Goal: Transaction & Acquisition: Download file/media

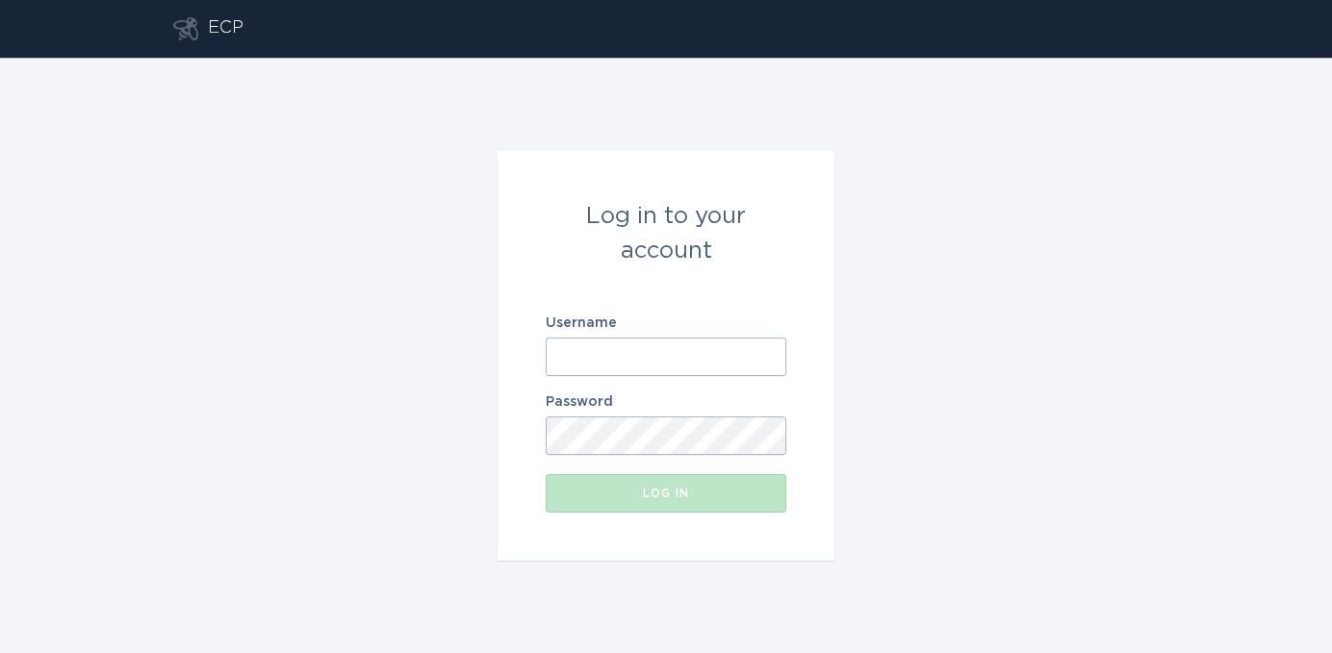
type input "[EMAIL_ADDRESS][DOMAIN_NAME]"
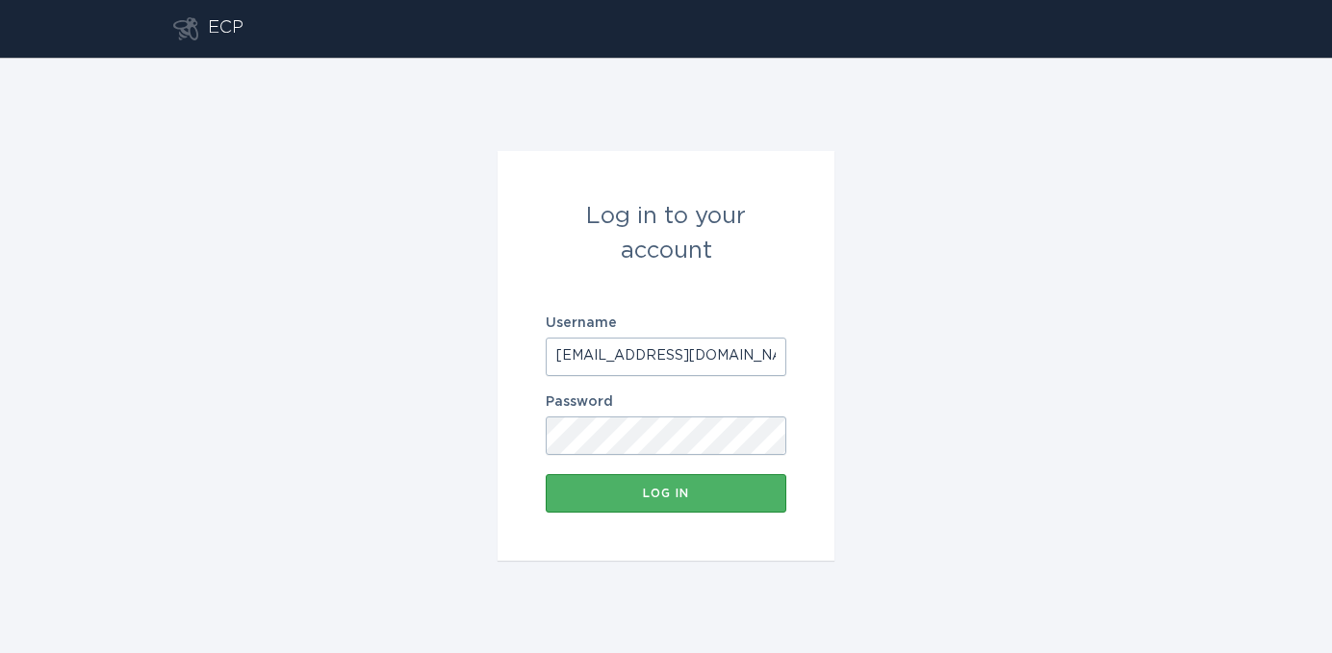
click at [623, 484] on button "Log in" at bounding box center [666, 493] width 241 height 38
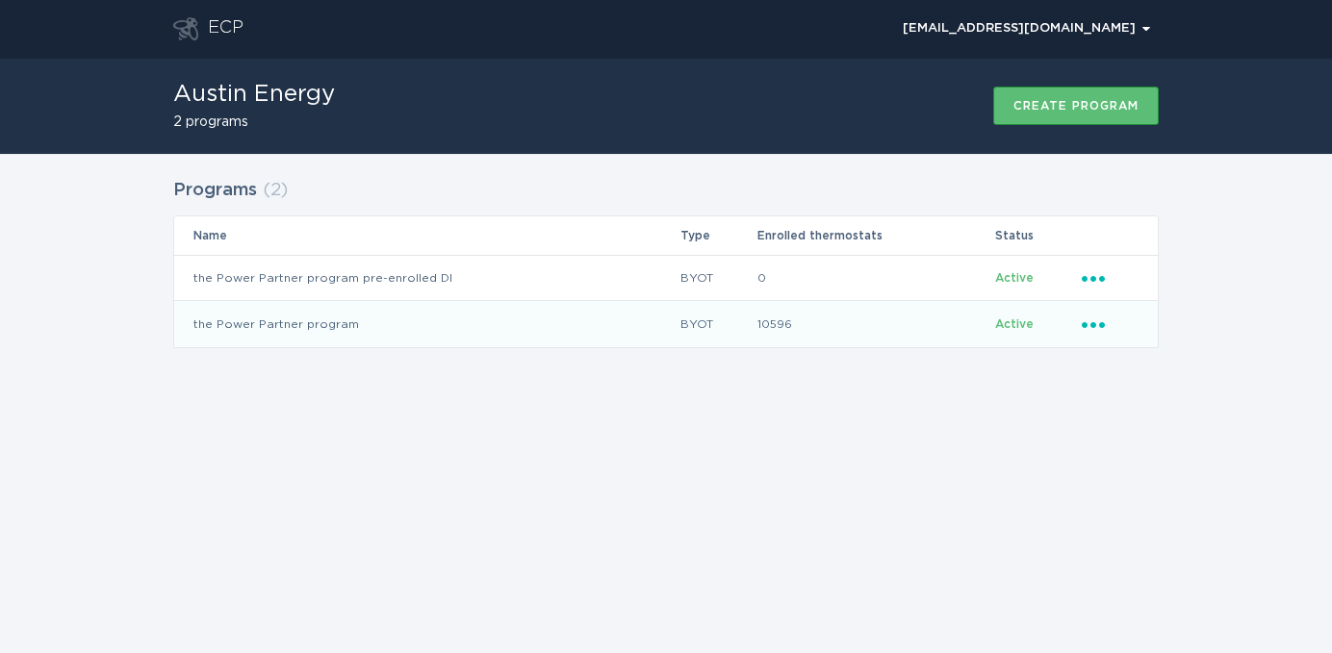
click at [330, 321] on td "the Power Partner program" at bounding box center [426, 324] width 505 height 46
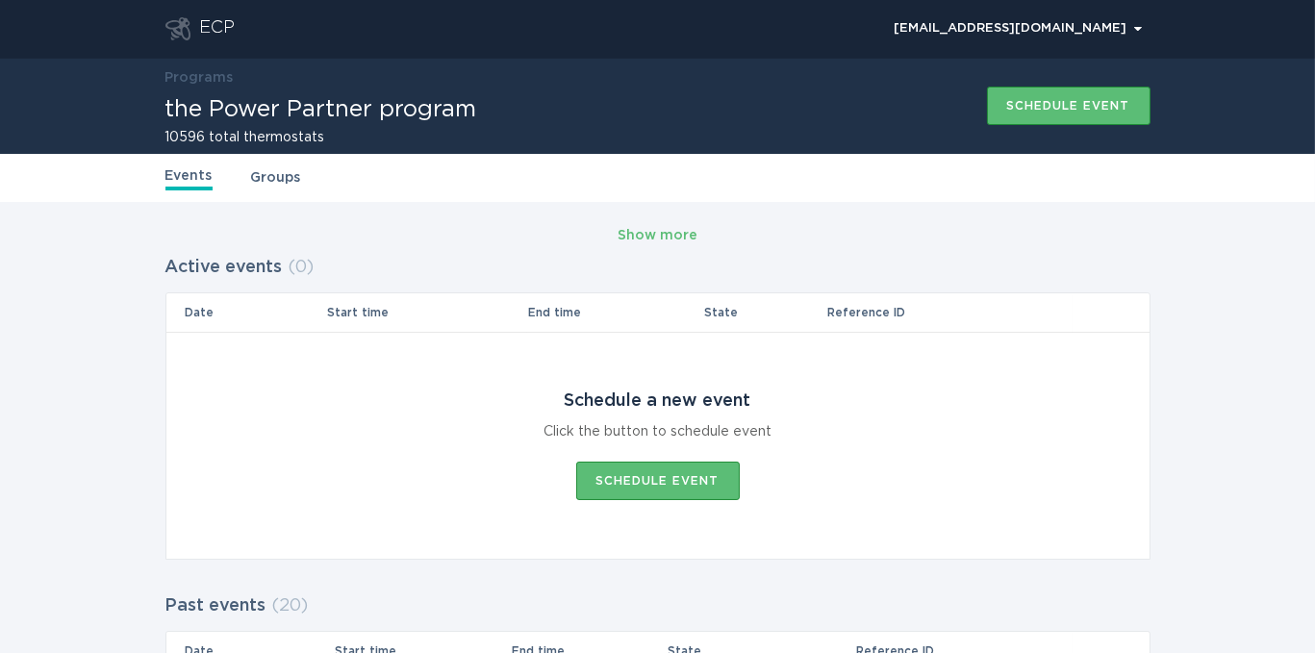
click at [272, 167] on link "Groups" at bounding box center [276, 177] width 50 height 21
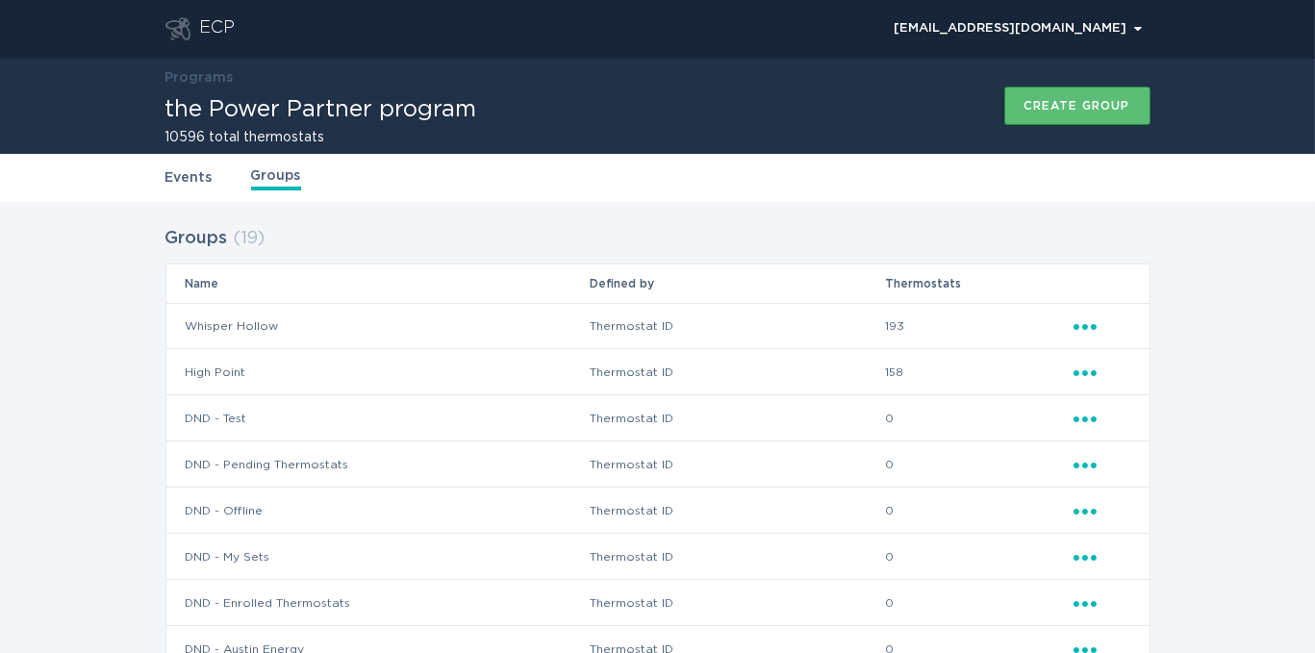
click at [1095, 322] on icon "Ellipsis" at bounding box center [1087, 324] width 27 height 16
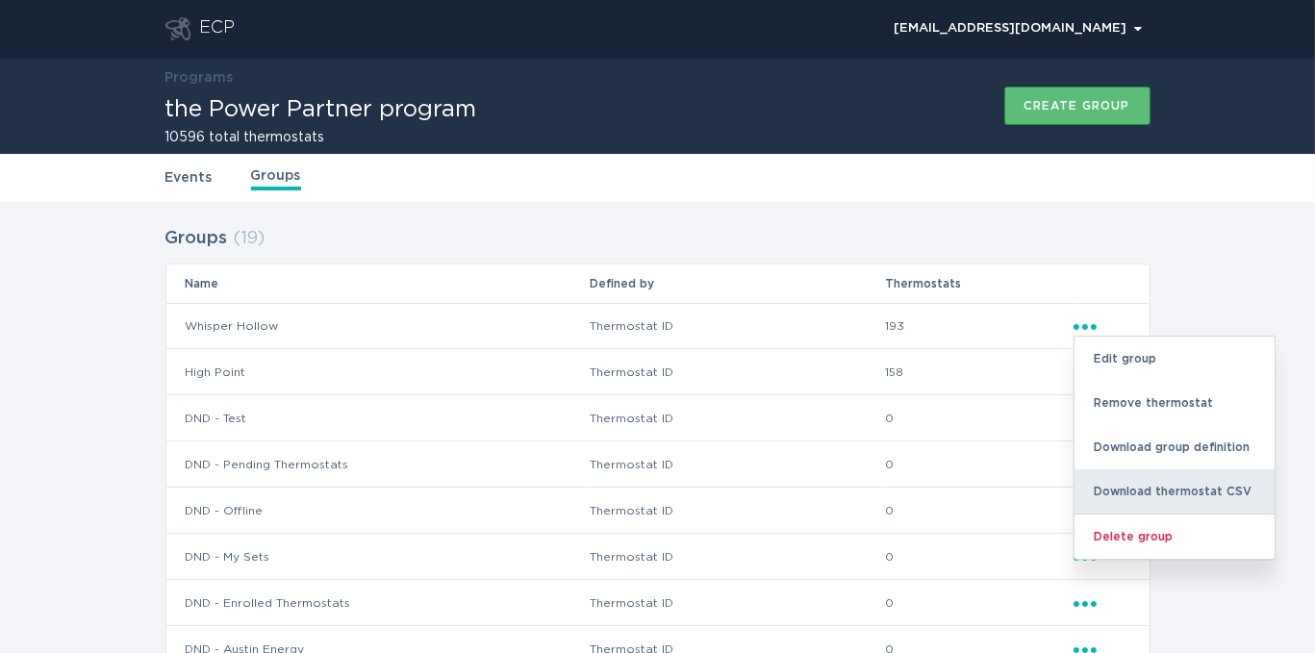
click at [1124, 483] on div "Download thermostat CSV" at bounding box center [1175, 492] width 200 height 44
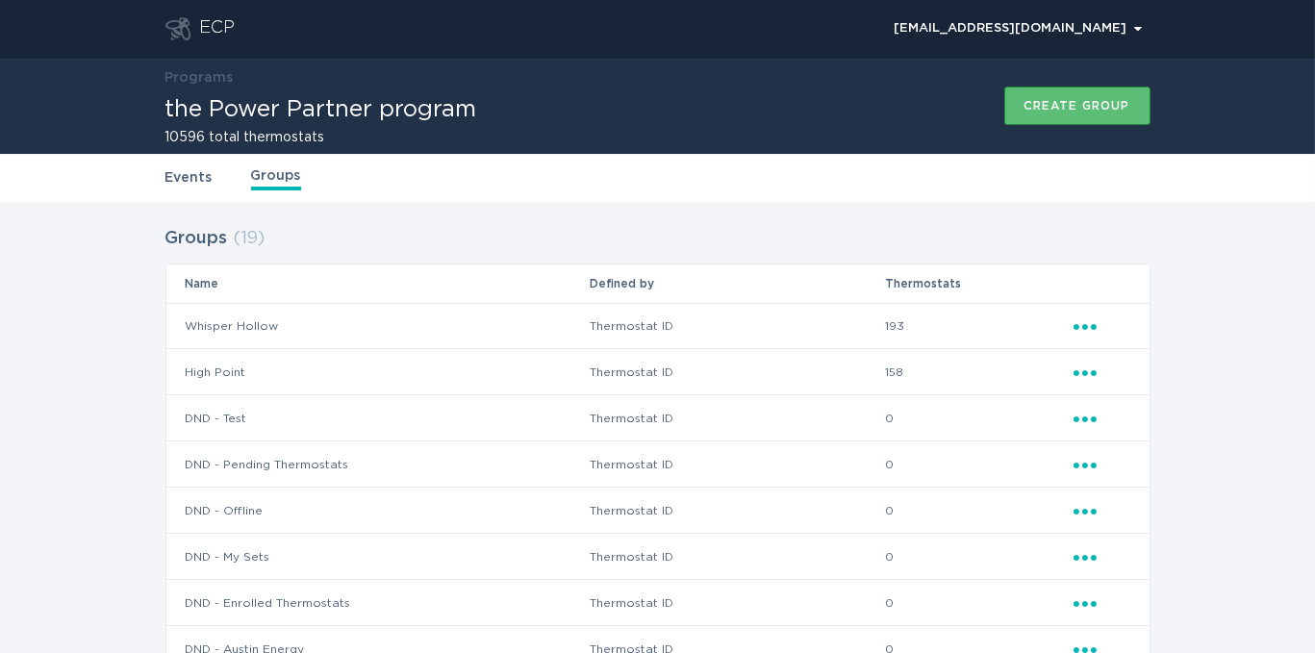
click at [1080, 368] on icon "Ellipsis" at bounding box center [1087, 370] width 27 height 16
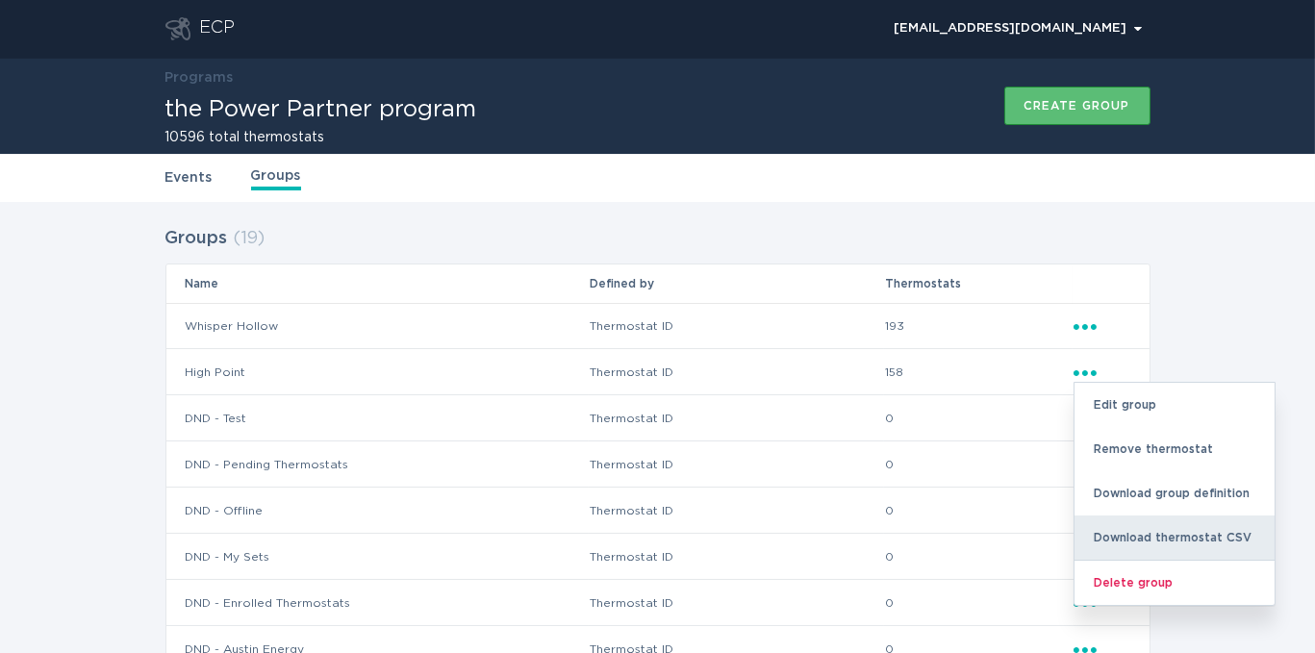
click at [1139, 527] on div "Download thermostat CSV" at bounding box center [1175, 538] width 200 height 44
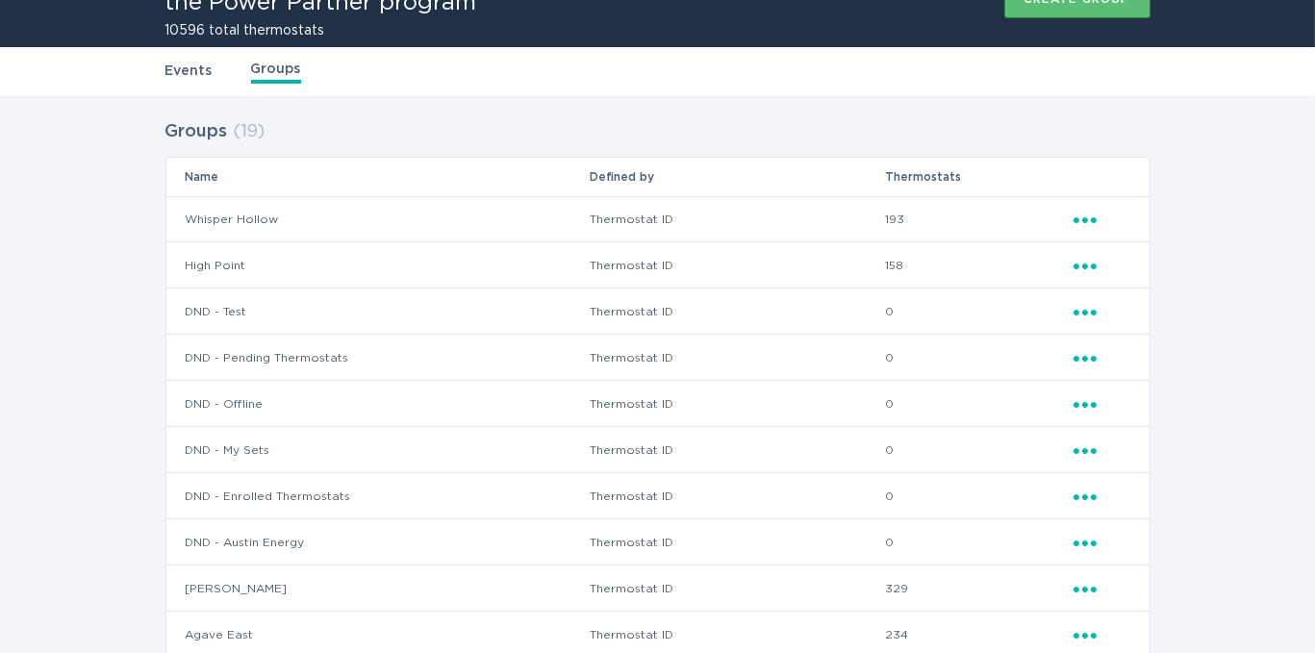
scroll to position [320, 0]
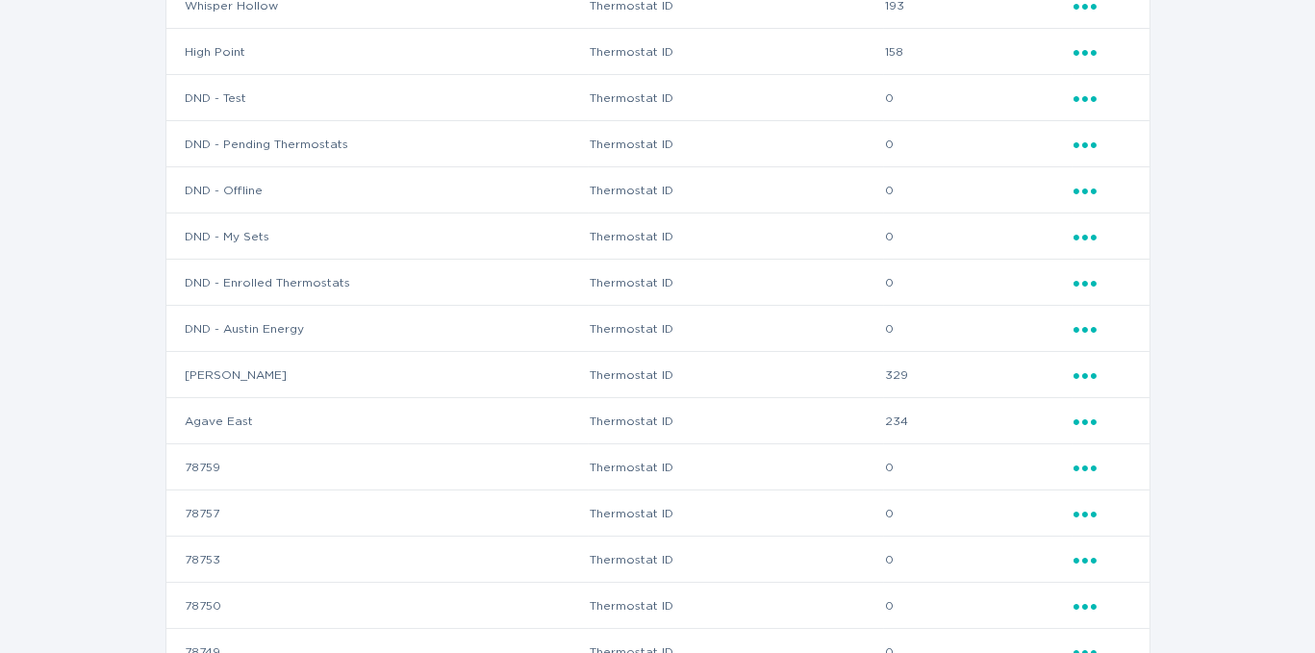
click at [1082, 375] on icon "Ellipsis" at bounding box center [1087, 373] width 27 height 16
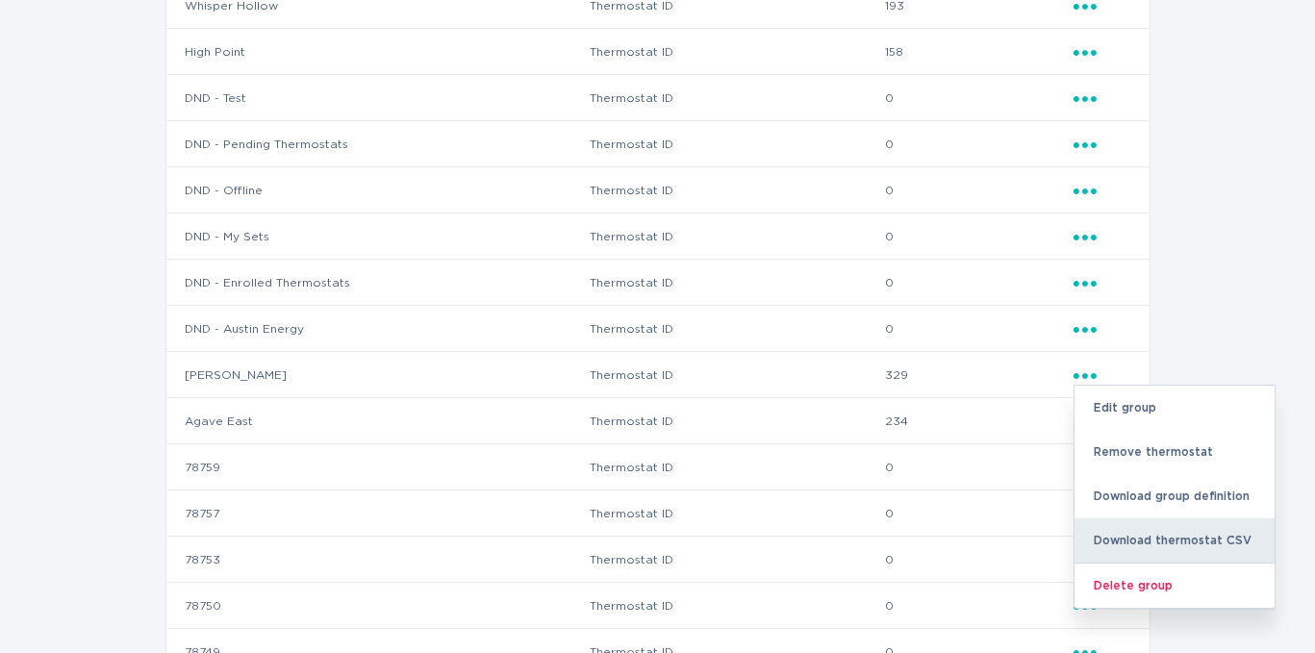
click at [1133, 526] on div "Download thermostat CSV" at bounding box center [1175, 541] width 200 height 44
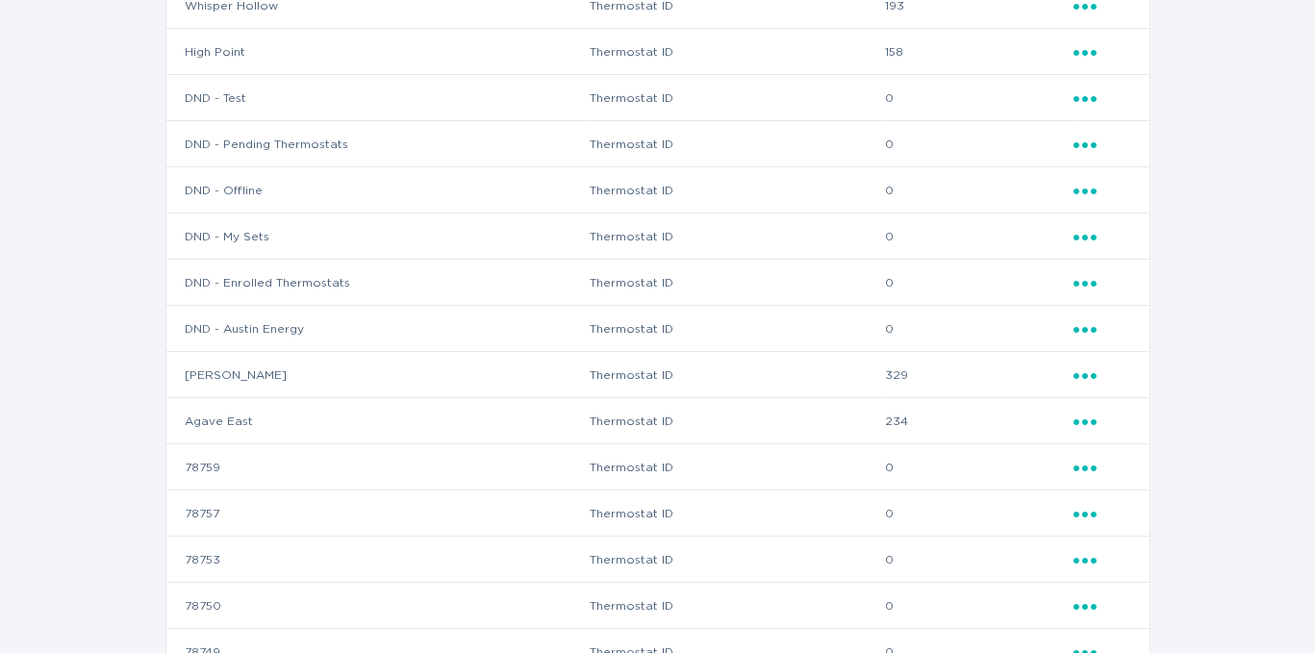
click at [1081, 421] on icon "Ellipsis" at bounding box center [1087, 419] width 27 height 16
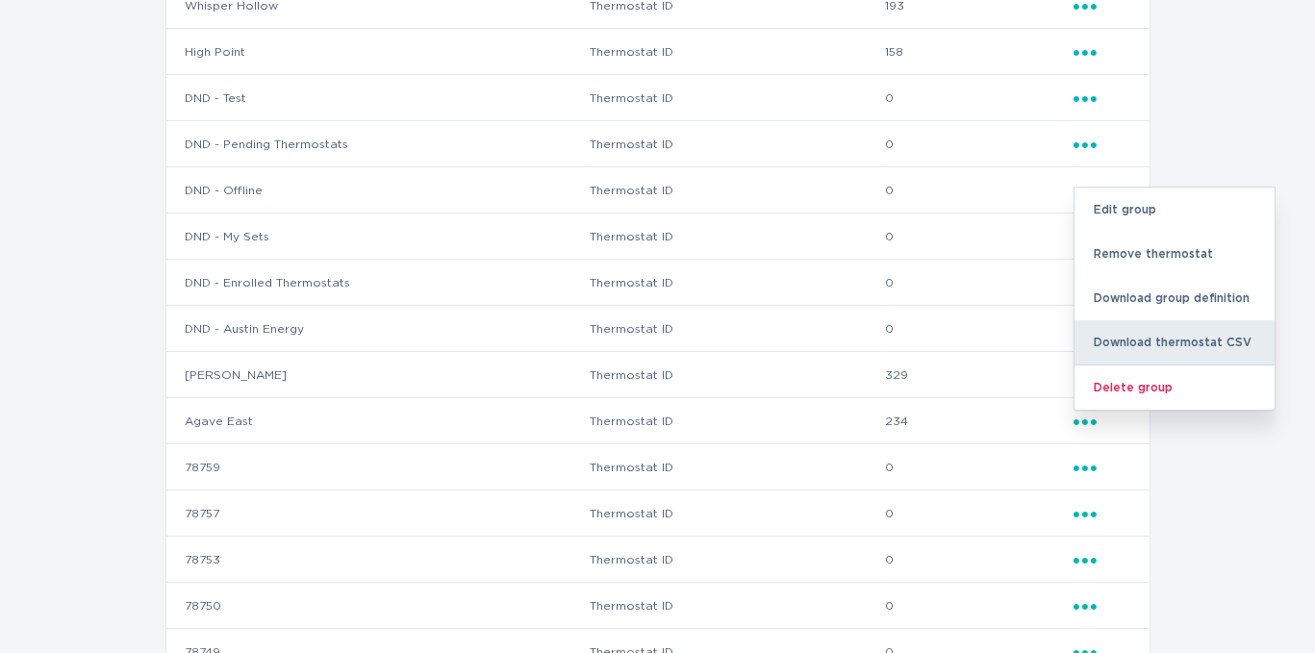
click at [1126, 336] on div "Download thermostat CSV" at bounding box center [1175, 342] width 200 height 44
